Goal: Task Accomplishment & Management: Complete application form

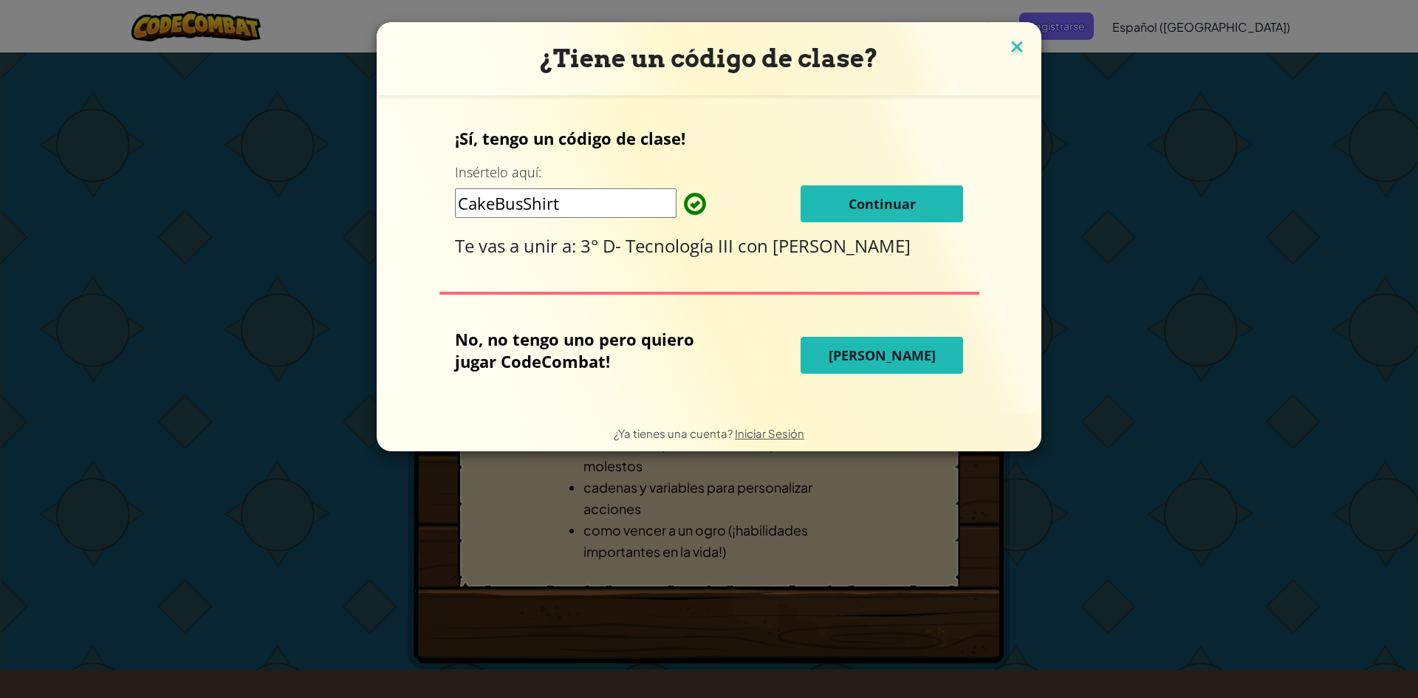
click at [1015, 41] on img at bounding box center [1017, 48] width 19 height 22
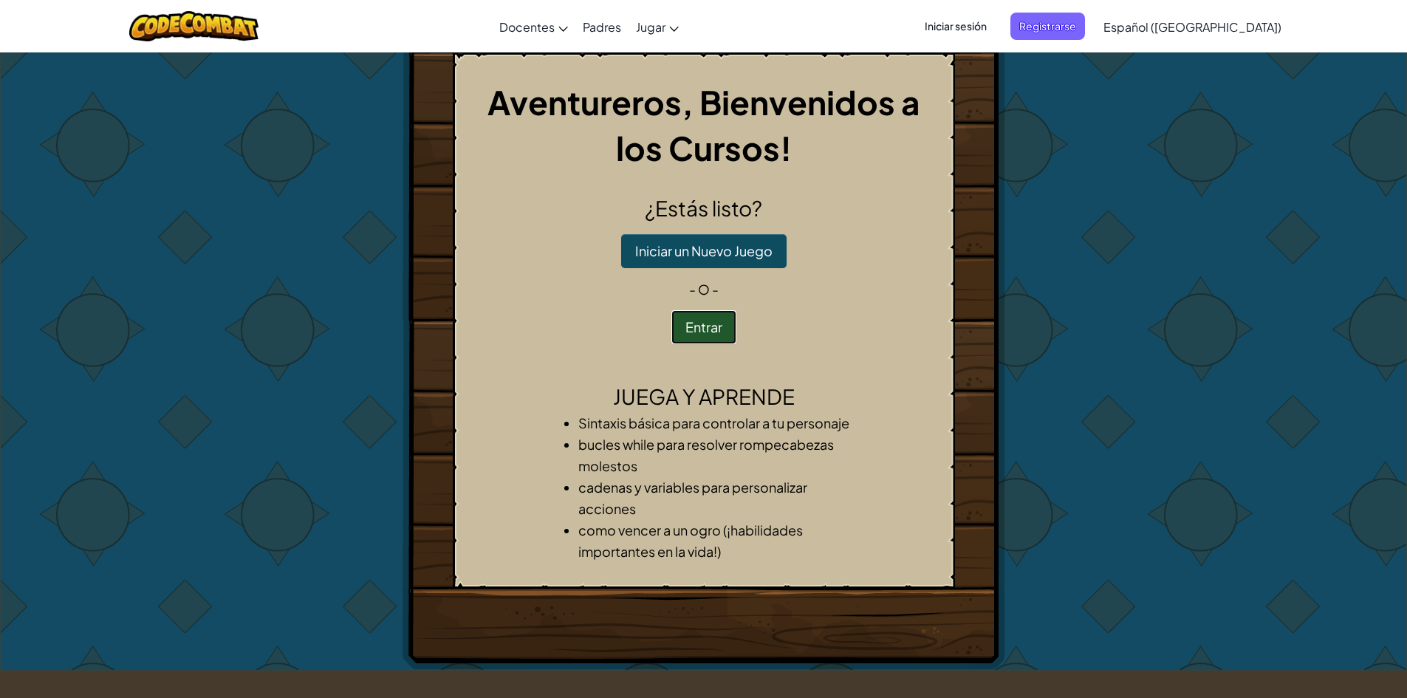
click at [695, 321] on button "Entrar" at bounding box center [703, 327] width 65 height 34
